Goal: Communication & Community: Answer question/provide support

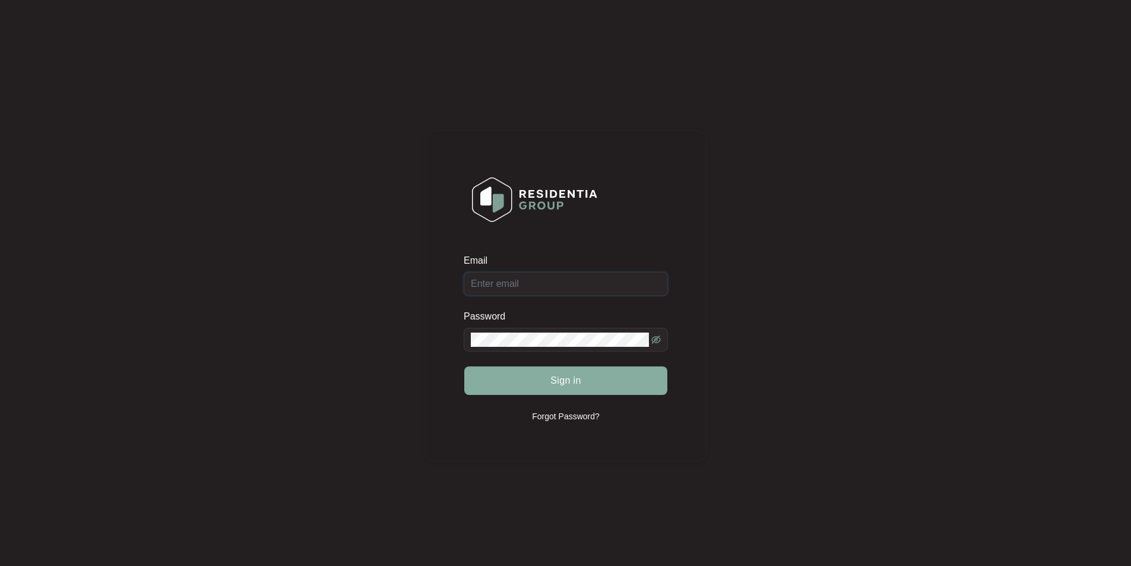
type input "[EMAIL_ADDRESS][DOMAIN_NAME]"
click at [514, 371] on button "Sign in" at bounding box center [565, 380] width 203 height 29
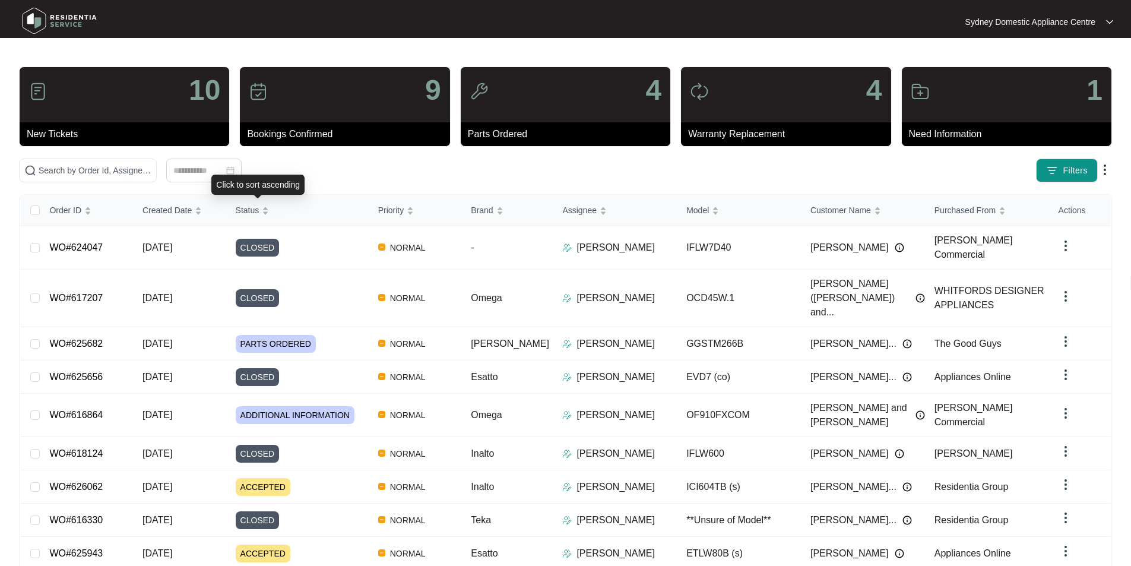
click at [289, 177] on div "Click to sort ascending" at bounding box center [257, 185] width 93 height 20
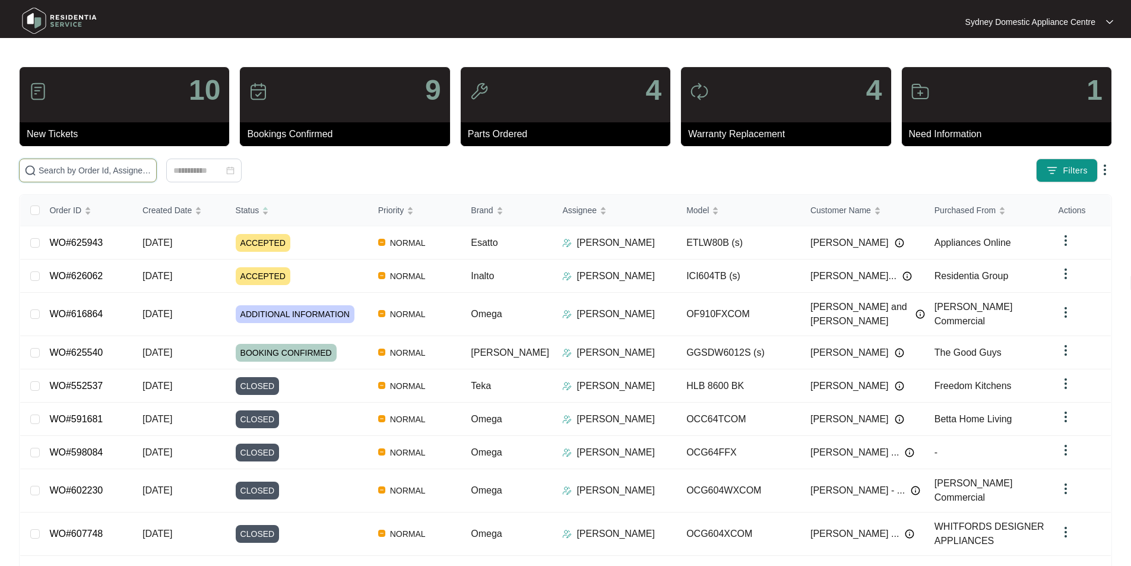
click at [151, 169] on input "text" at bounding box center [95, 170] width 113 height 13
paste input "616864"
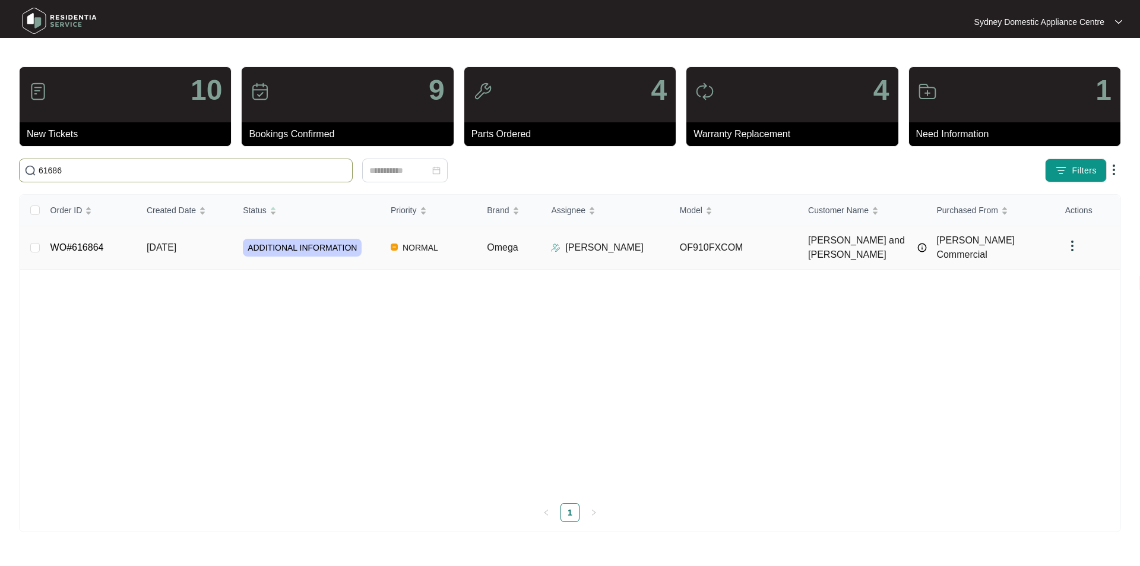
type input "61686"
click at [71, 242] on link "WO#616864" at bounding box center [76, 247] width 53 height 10
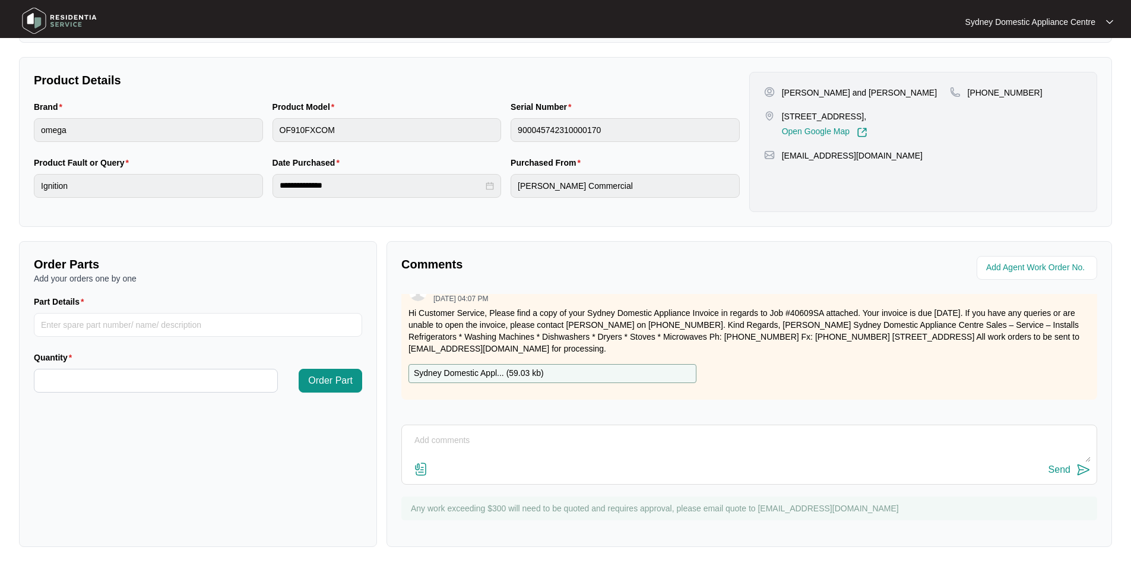
scroll to position [1960, 0]
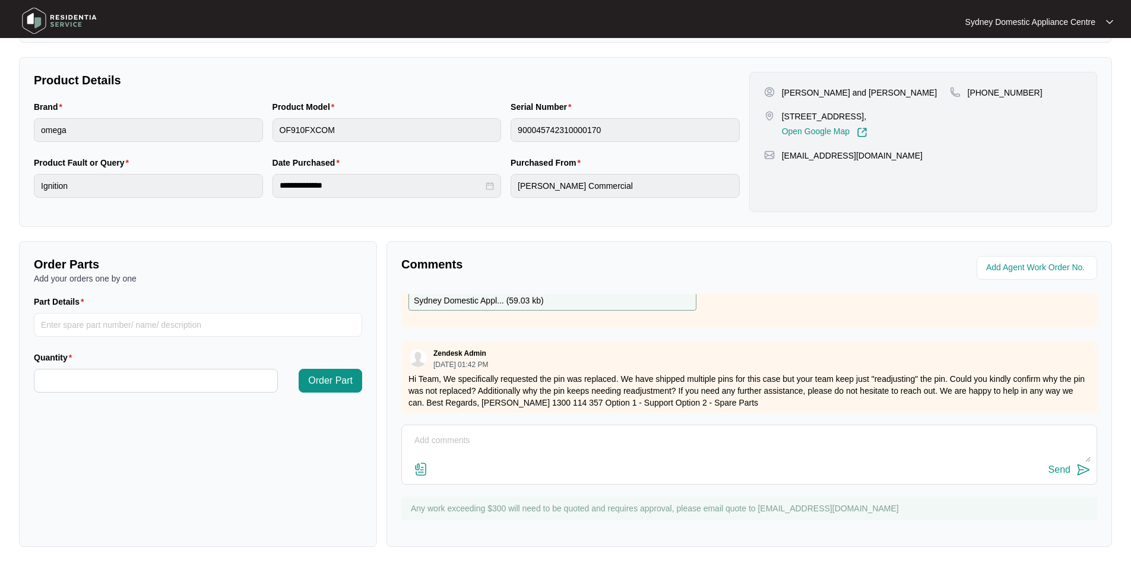
click at [531, 433] on textarea at bounding box center [749, 446] width 683 height 31
paste textarea "Hi [PERSON_NAME] Apologies, the incorrect invoice was sent to you, the part sup…"
click at [423, 469] on img at bounding box center [421, 469] width 14 height 14
click at [0, 0] on input "file" at bounding box center [0, 0] width 0 height 0
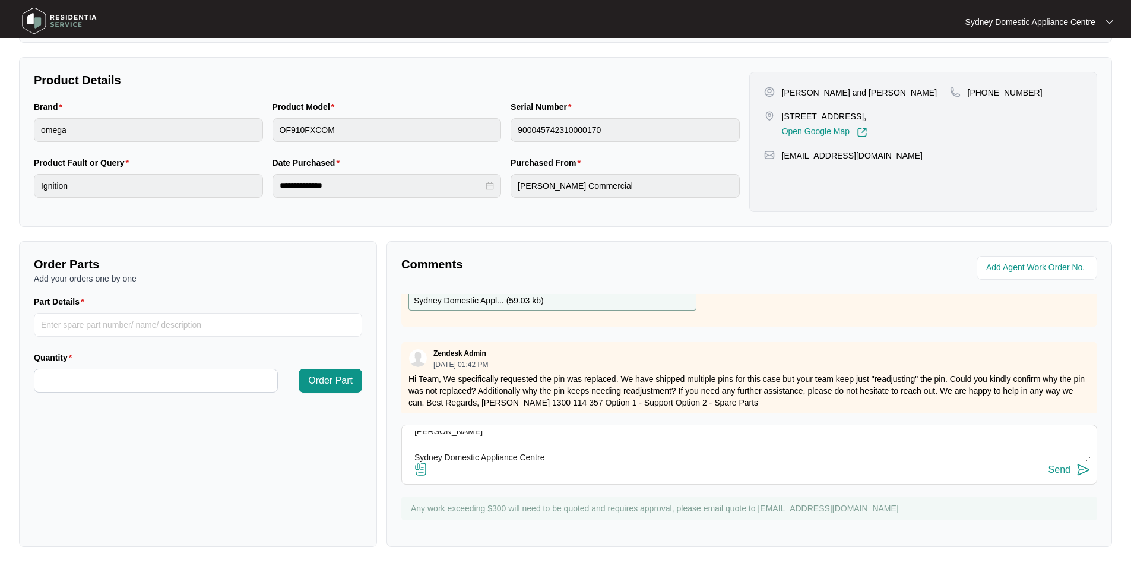
click at [420, 472] on img at bounding box center [421, 469] width 14 height 14
click at [0, 0] on input "file" at bounding box center [0, 0] width 0 height 0
click at [523, 432] on textarea "Hi [PERSON_NAME] Apologies, the incorrect invoice was sent to you, the part sup…" at bounding box center [749, 446] width 683 height 31
type textarea "Hi [PERSON_NAME] Apologies, the incorrect invoice was sent to you, the part sup…"
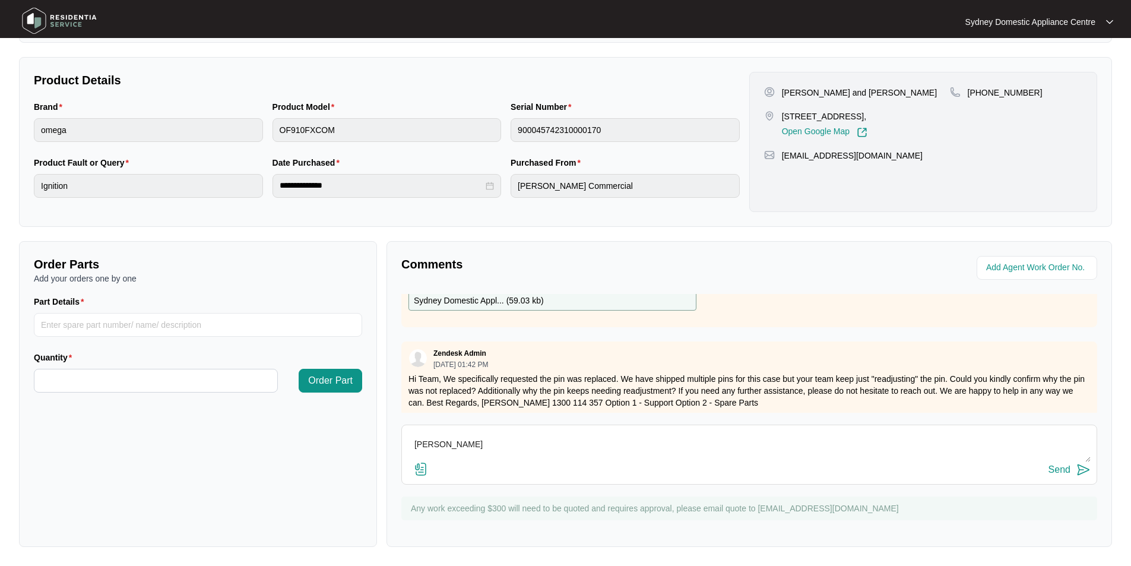
click at [1068, 464] on div "Send" at bounding box center [1060, 469] width 22 height 11
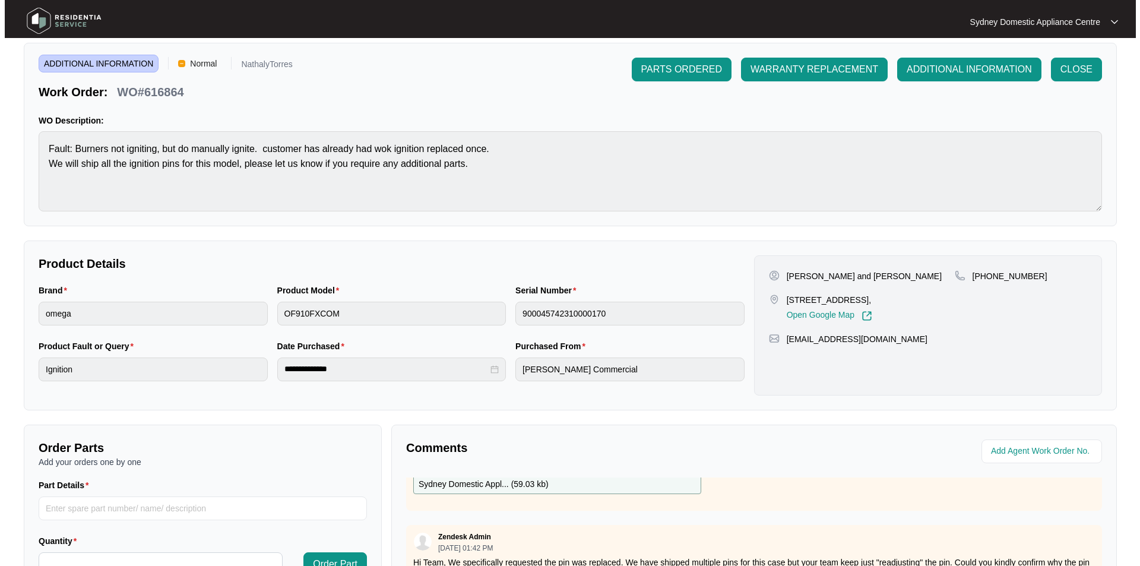
scroll to position [0, 0]
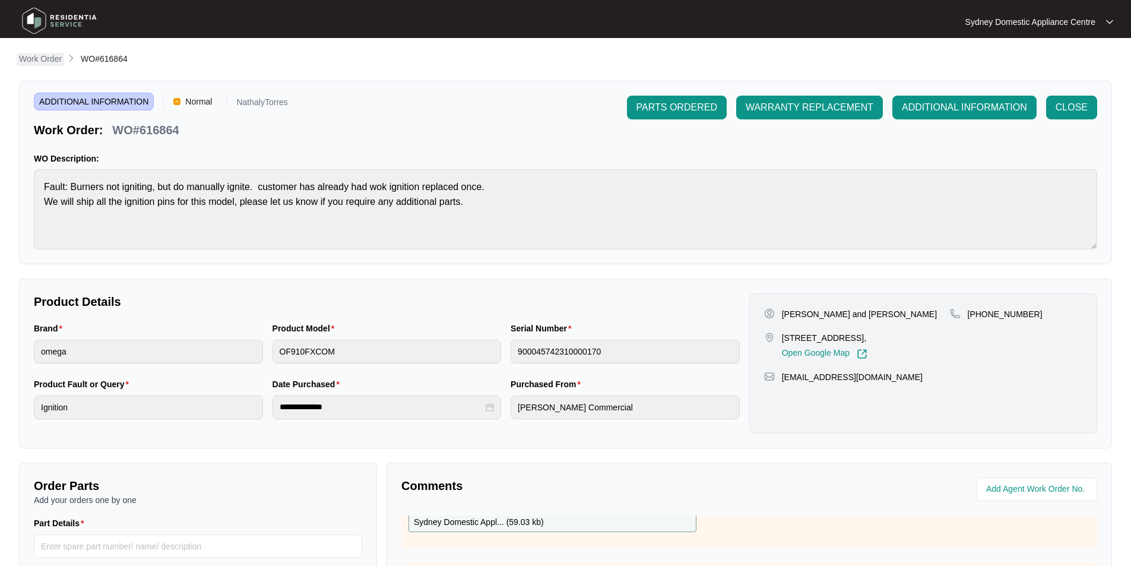
click at [46, 55] on p "Work Order" at bounding box center [40, 59] width 43 height 12
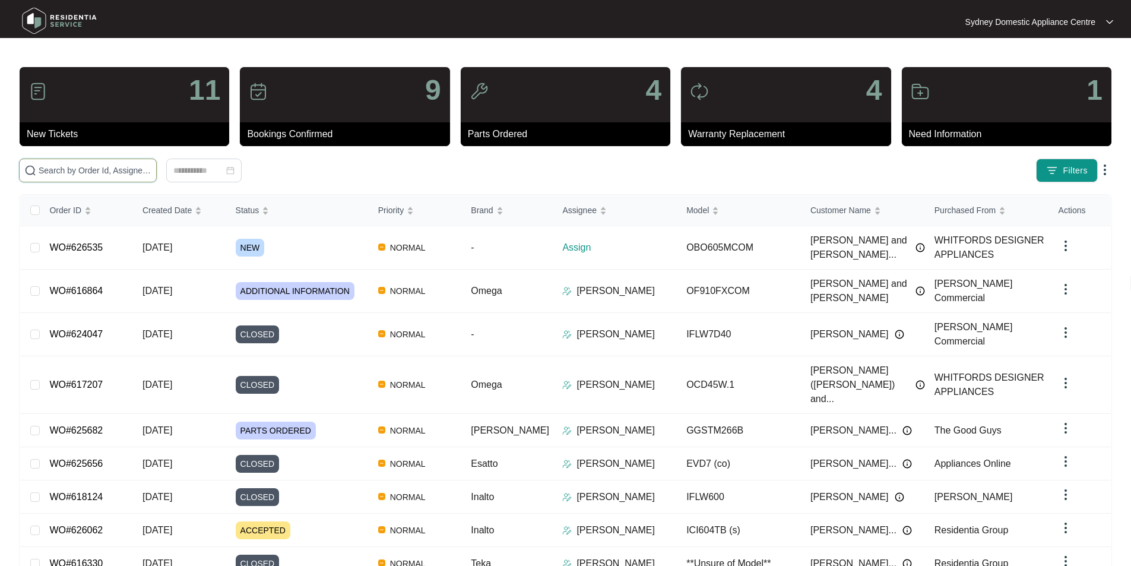
click at [151, 168] on input "text" at bounding box center [95, 170] width 113 height 13
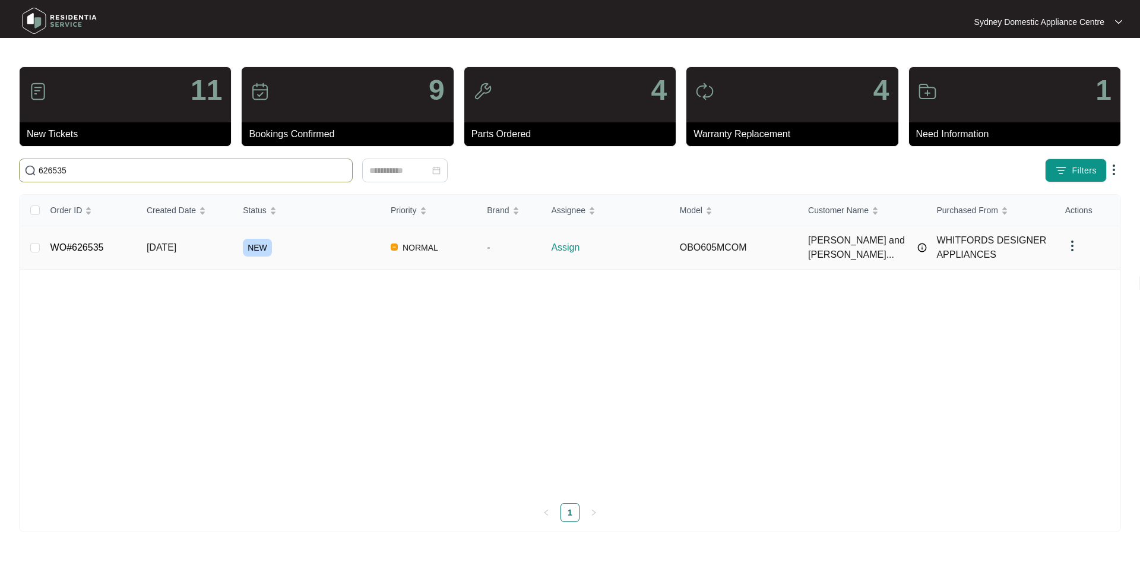
type input "626535"
click at [104, 246] on td "WO#626535" at bounding box center [89, 247] width 96 height 43
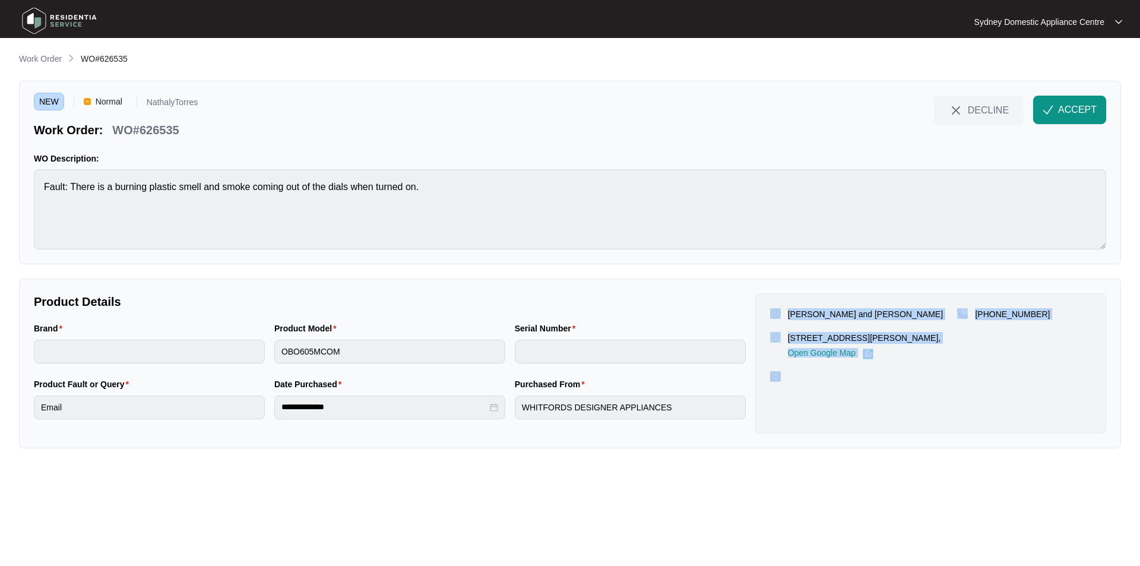
drag, startPoint x: 960, startPoint y: 374, endPoint x: 781, endPoint y: 311, distance: 190.1
click at [781, 311] on div "[PERSON_NAME] and [PERSON_NAME] [STREET_ADDRESS][PERSON_NAME], Open Google Map …" at bounding box center [930, 363] width 351 height 140
copy div "[PERSON_NAME] and [PERSON_NAME] [STREET_ADDRESS][PERSON_NAME], Open Google Map …"
click at [1057, 122] on button "ACCEPT" at bounding box center [1069, 110] width 73 height 29
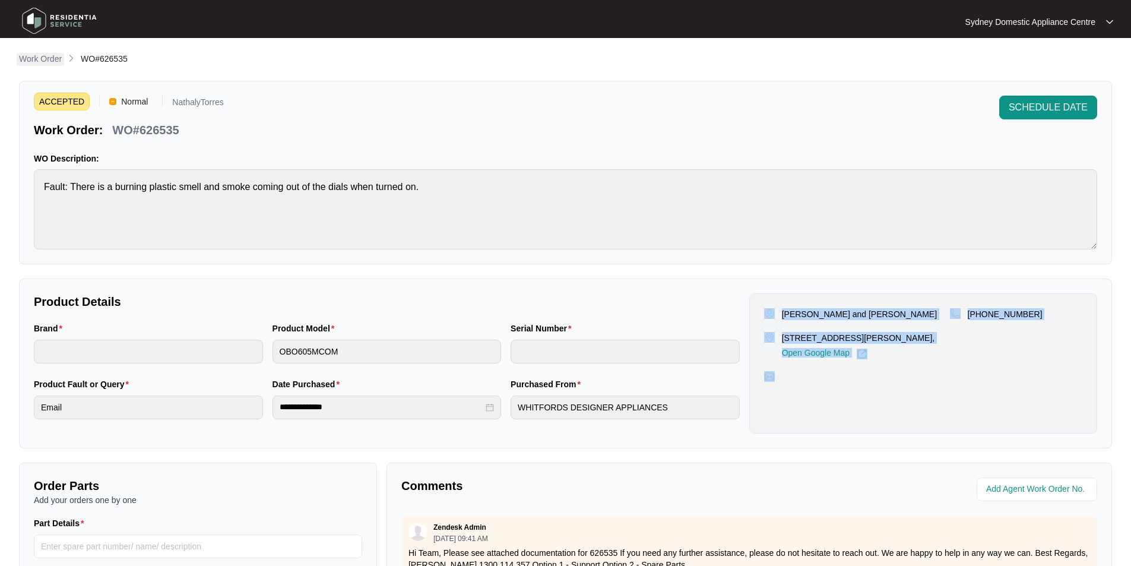
click at [53, 65] on link "Work Order" at bounding box center [41, 59] width 48 height 13
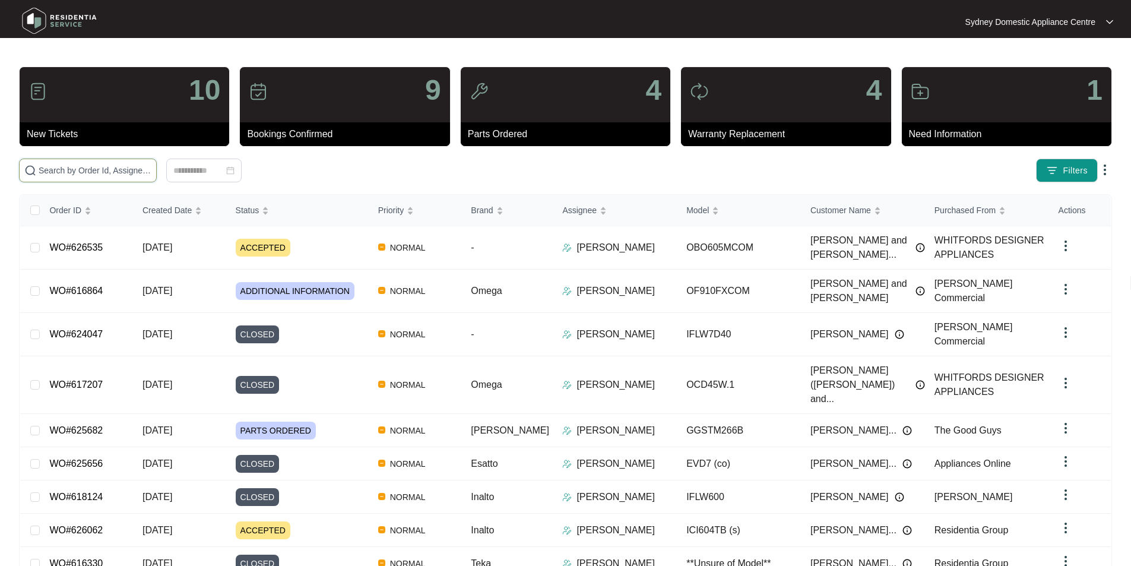
click at [151, 169] on input "text" at bounding box center [95, 170] width 113 height 13
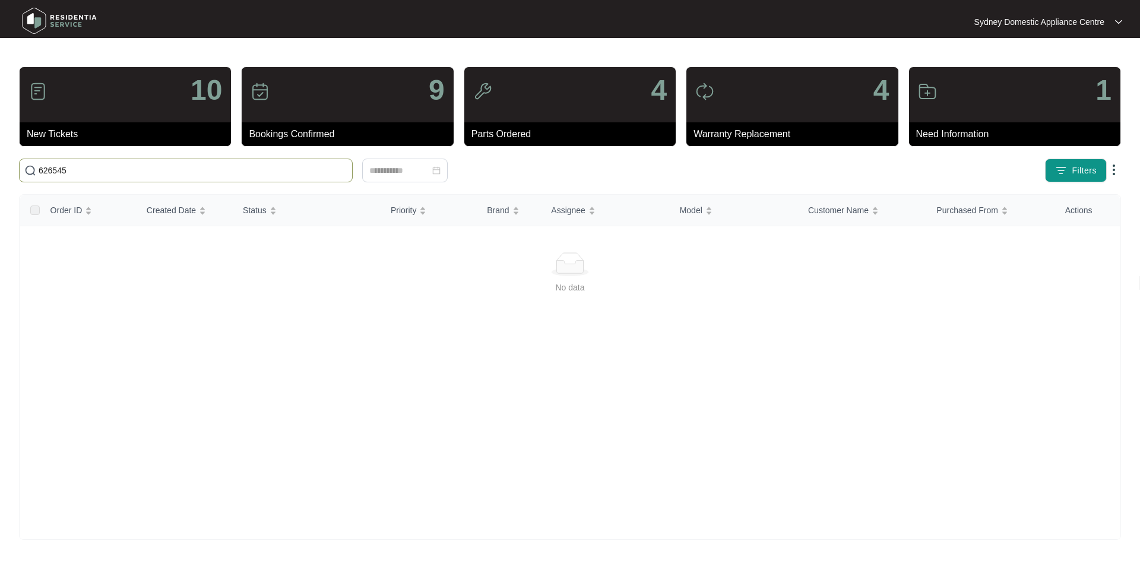
type input "626545"
